Goal: Navigation & Orientation: Find specific page/section

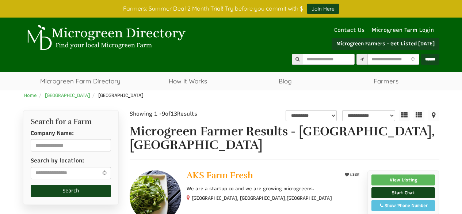
select select "Language Translate Widget"
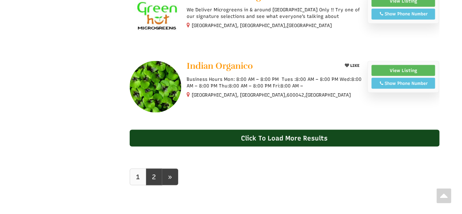
scroll to position [655, 0]
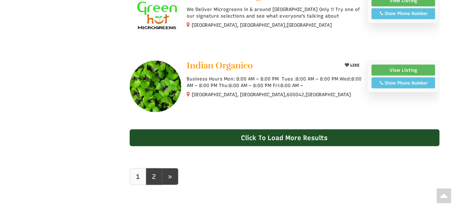
click at [277, 129] on div "Click To Load More Results" at bounding box center [285, 137] width 310 height 17
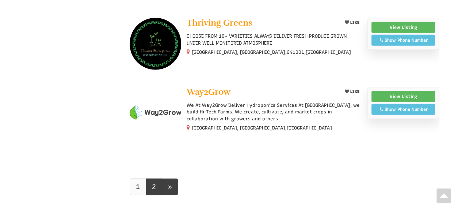
scroll to position [904, 0]
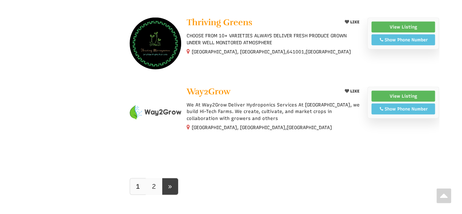
click at [155, 178] on link "2" at bounding box center [154, 186] width 16 height 17
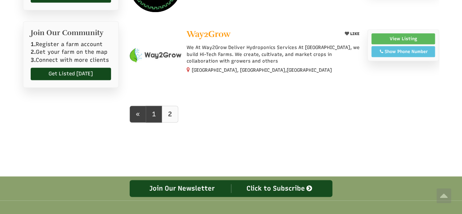
select select "Language Translate Widget"
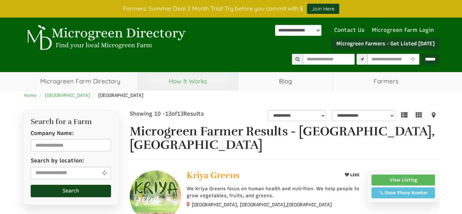
click at [205, 79] on link "How It Works" at bounding box center [188, 81] width 100 height 18
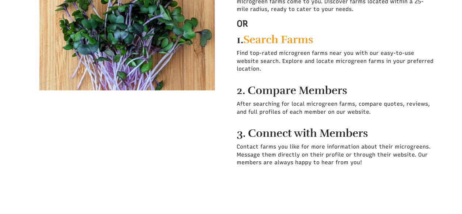
scroll to position [216, 0]
